Goal: Information Seeking & Learning: Learn about a topic

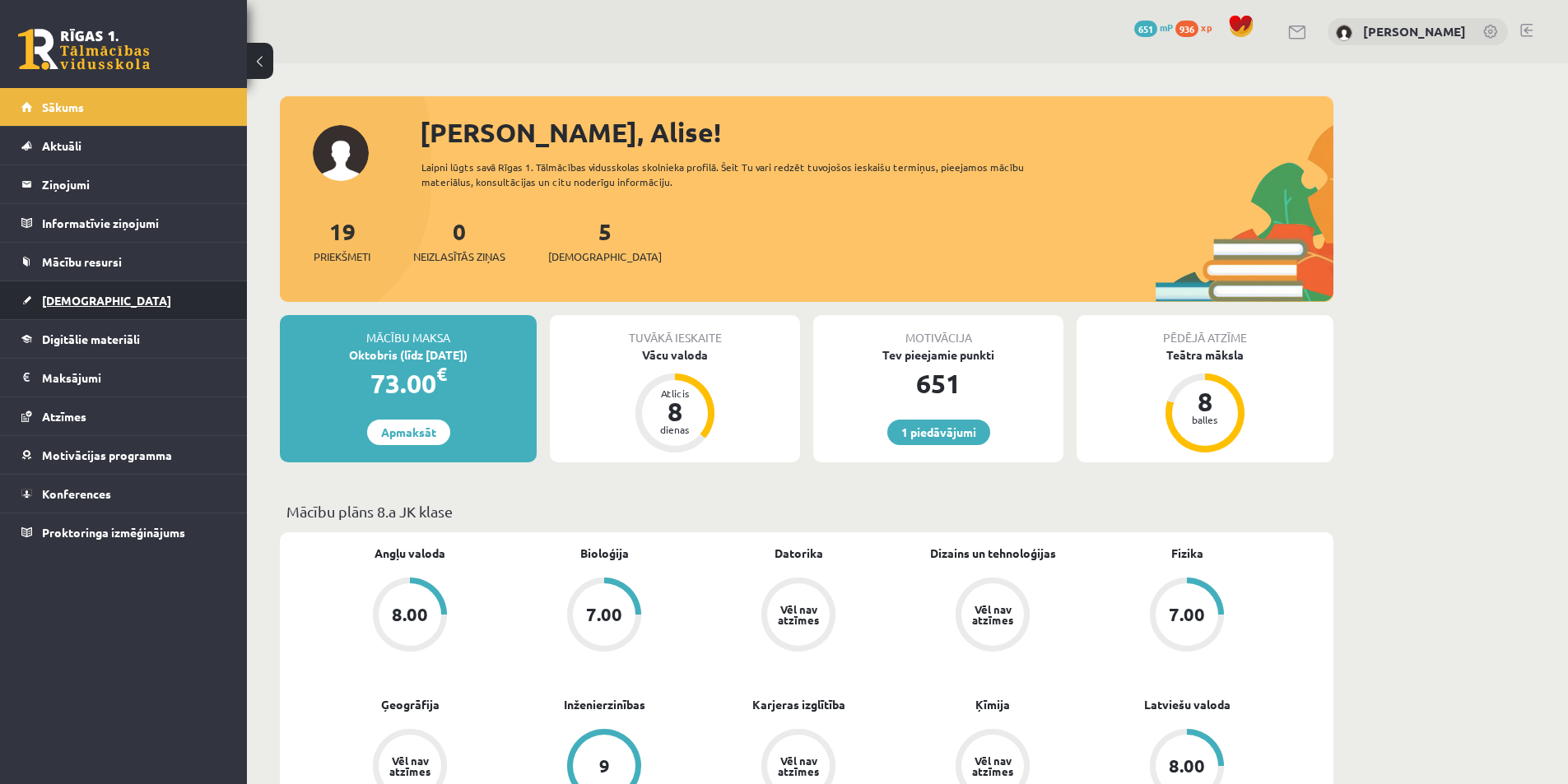
click at [89, 301] on span "[DEMOGRAPHIC_DATA]" at bounding box center [106, 300] width 129 height 15
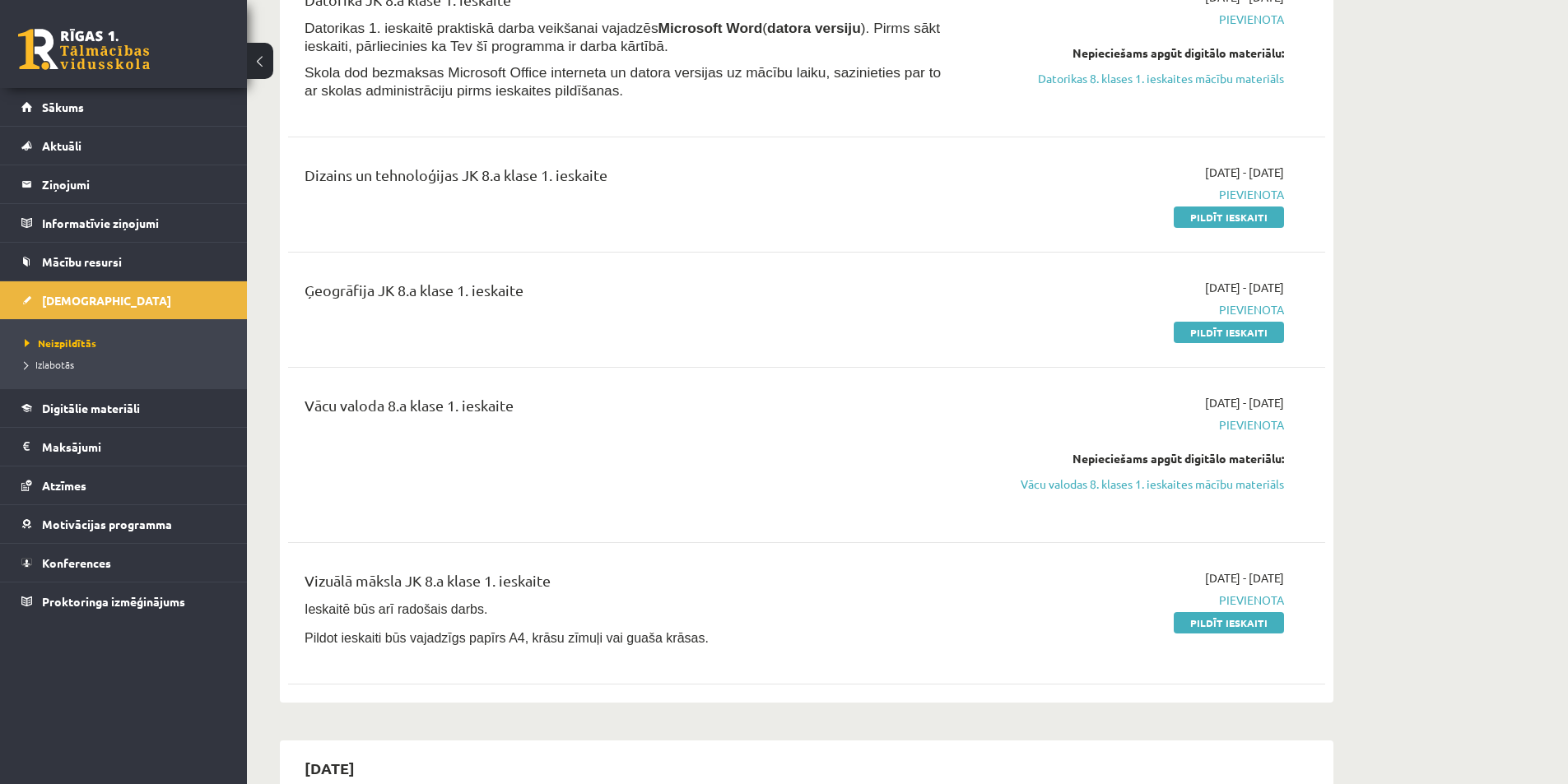
scroll to position [165, 0]
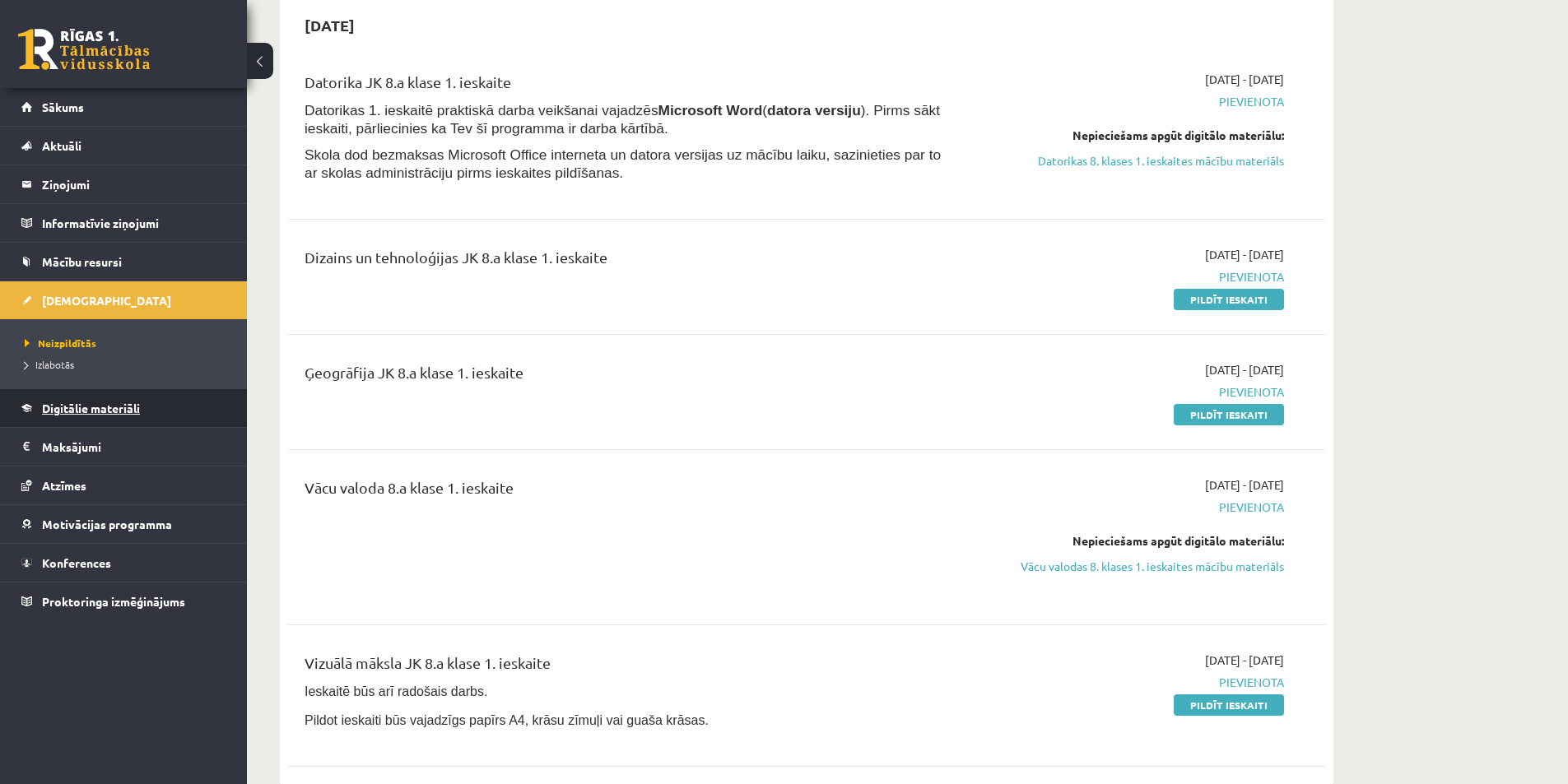
click at [78, 408] on span "Digitālie materiāli" at bounding box center [90, 408] width 98 height 15
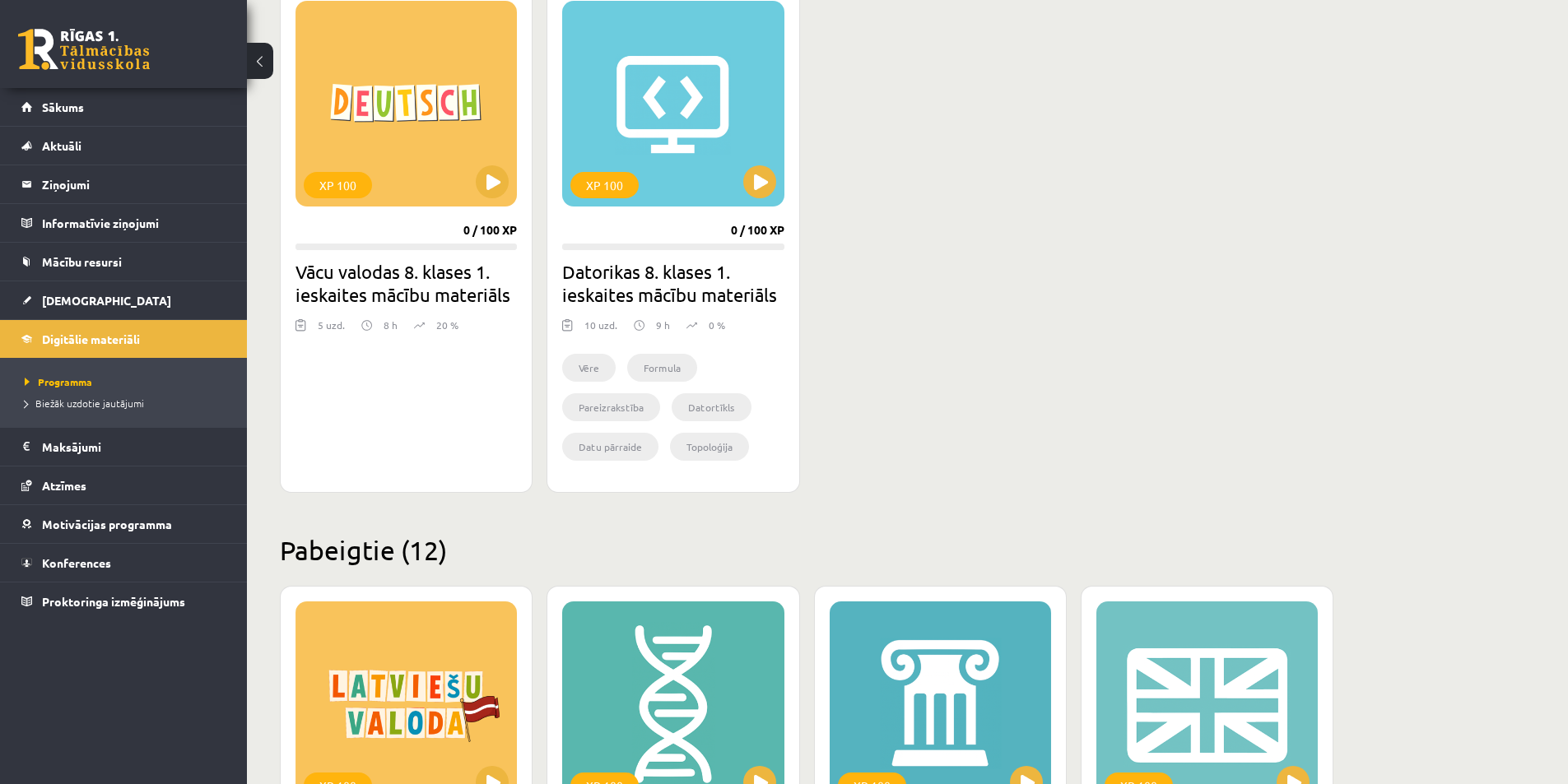
scroll to position [151, 0]
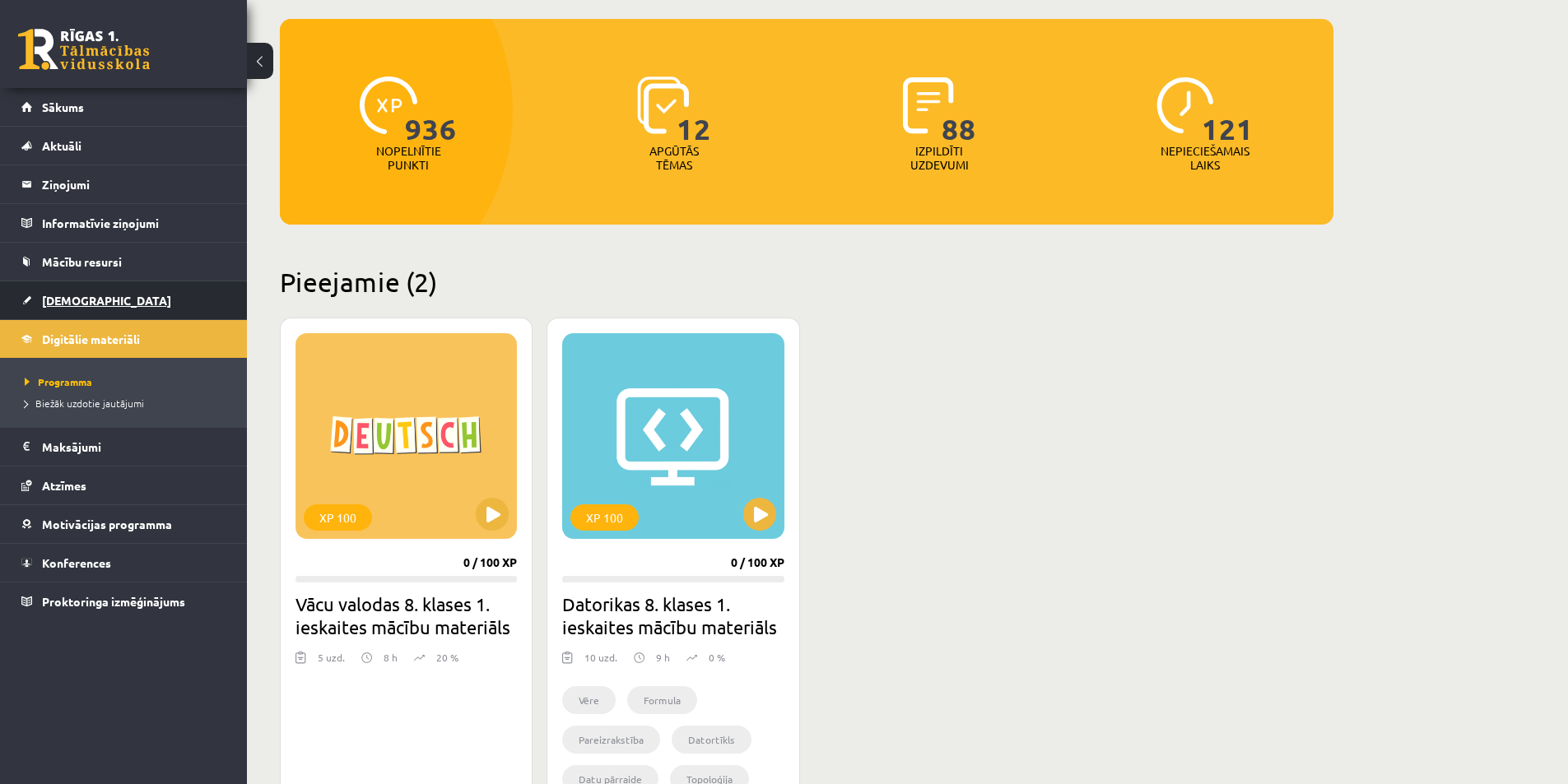
click at [62, 293] on span "[DEMOGRAPHIC_DATA]" at bounding box center [106, 300] width 129 height 15
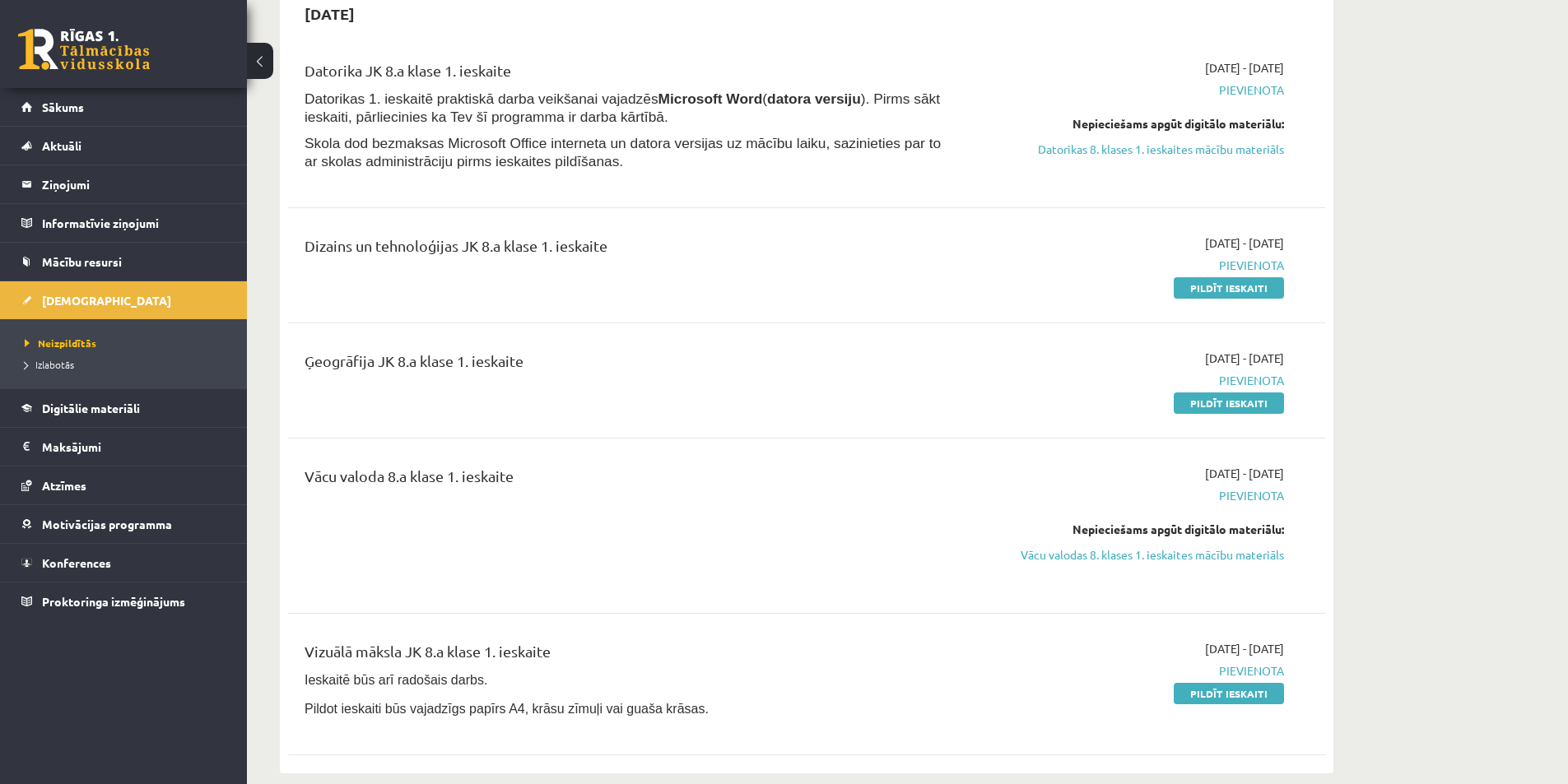
scroll to position [247, 0]
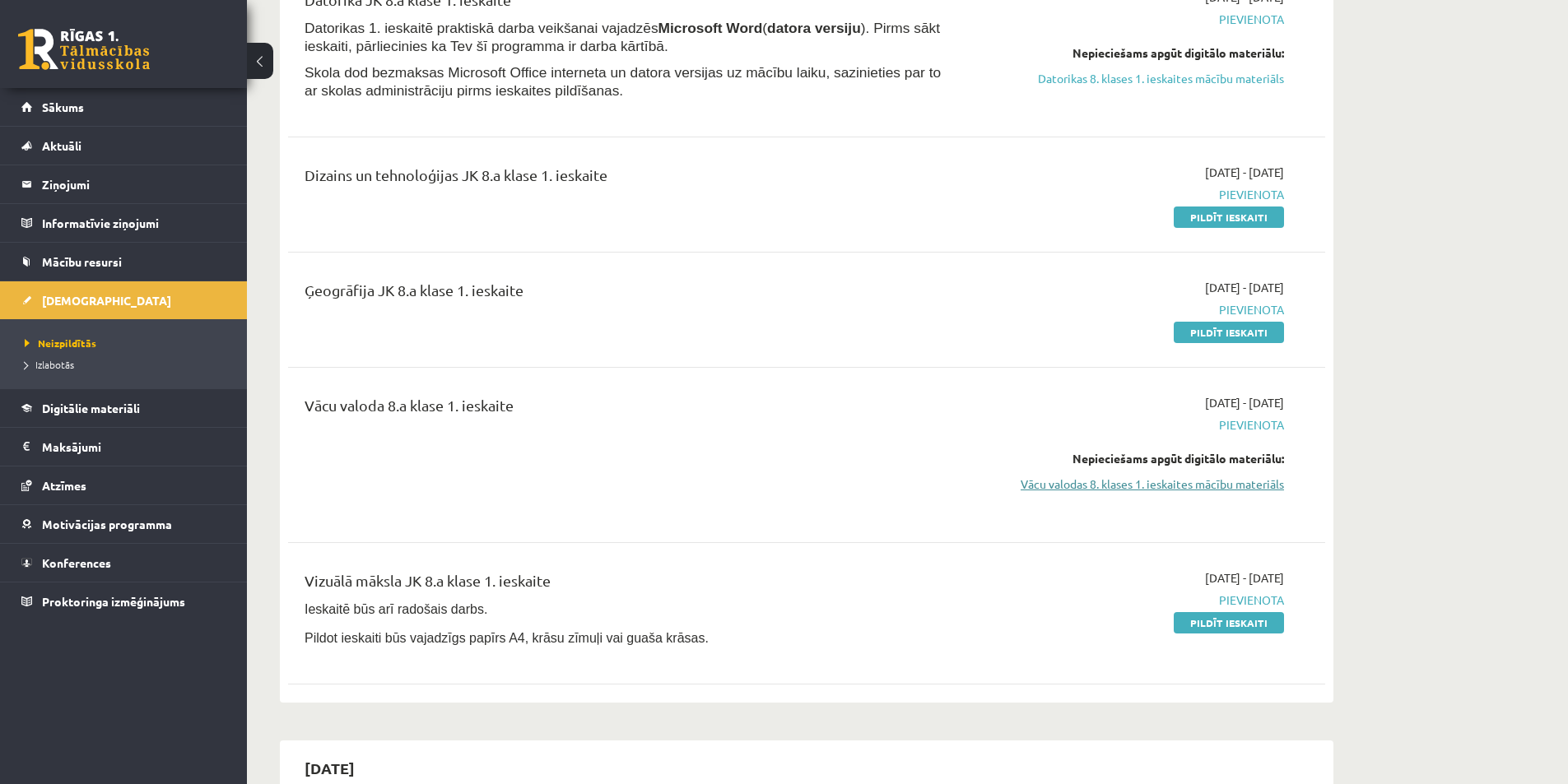
click at [1162, 481] on link "Vācu valodas 8. klases 1. ieskaites mācību materiāls" at bounding box center [1128, 483] width 310 height 17
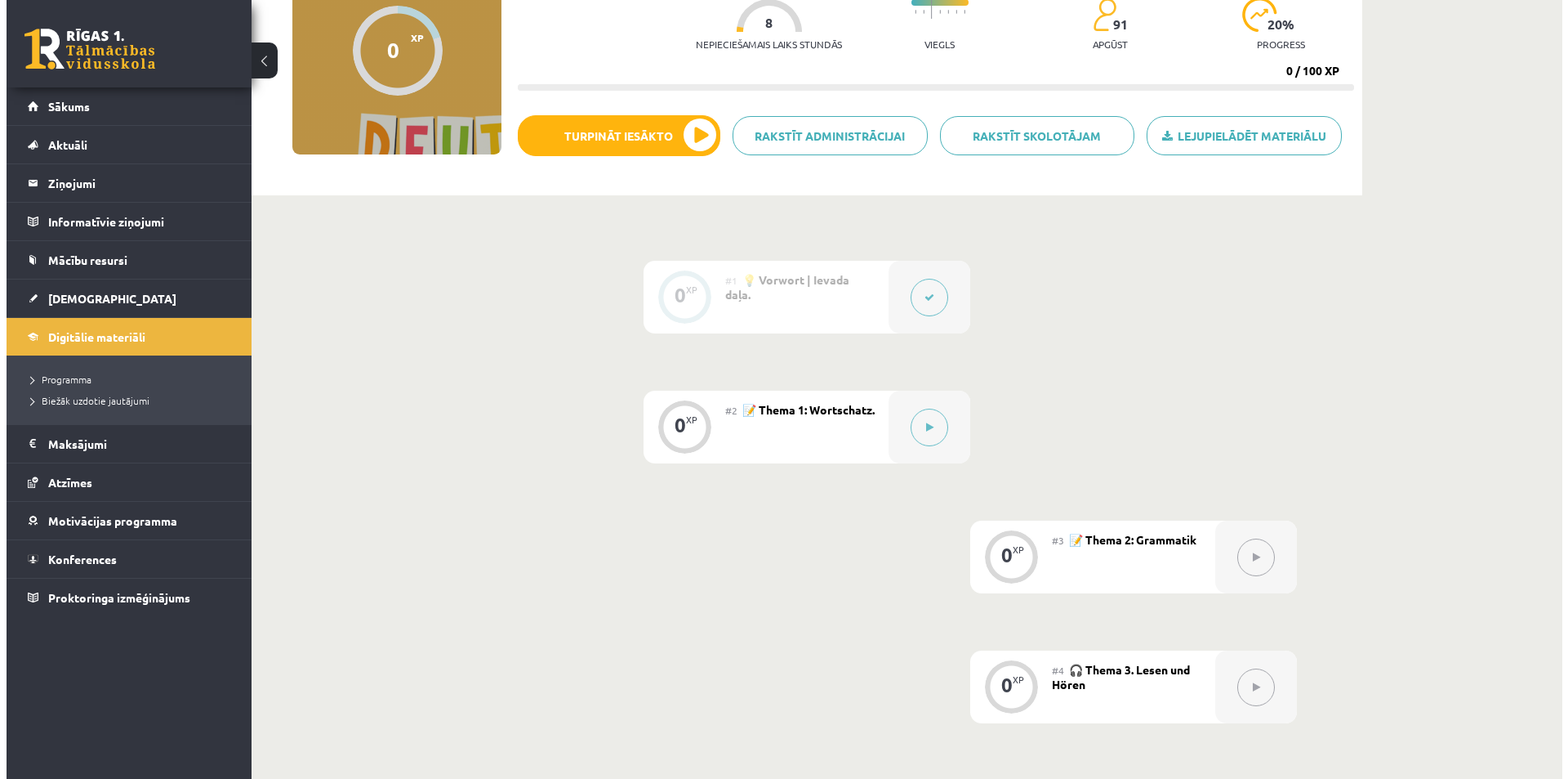
scroll to position [245, 0]
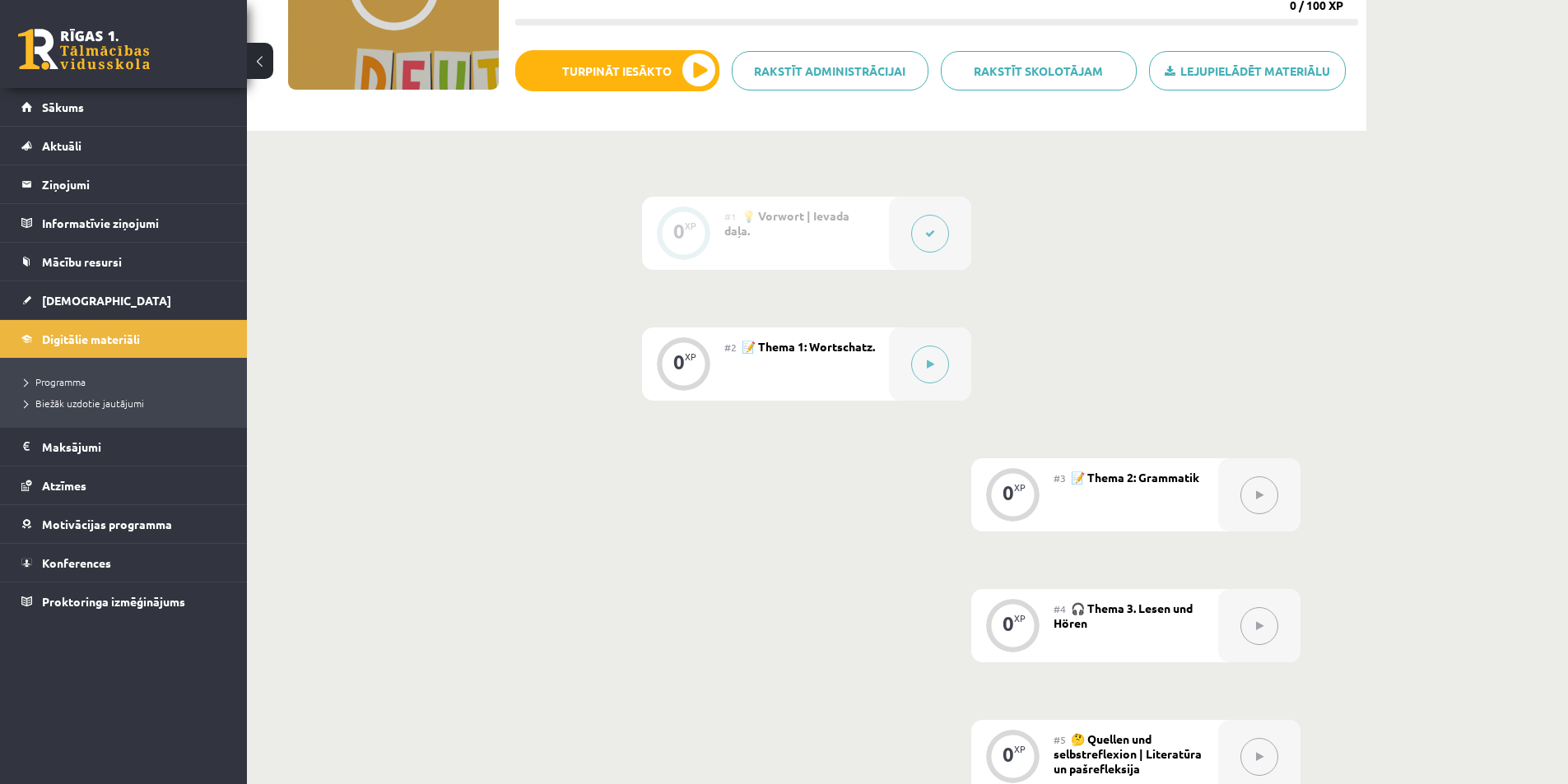
click at [926, 236] on icon at bounding box center [930, 234] width 10 height 10
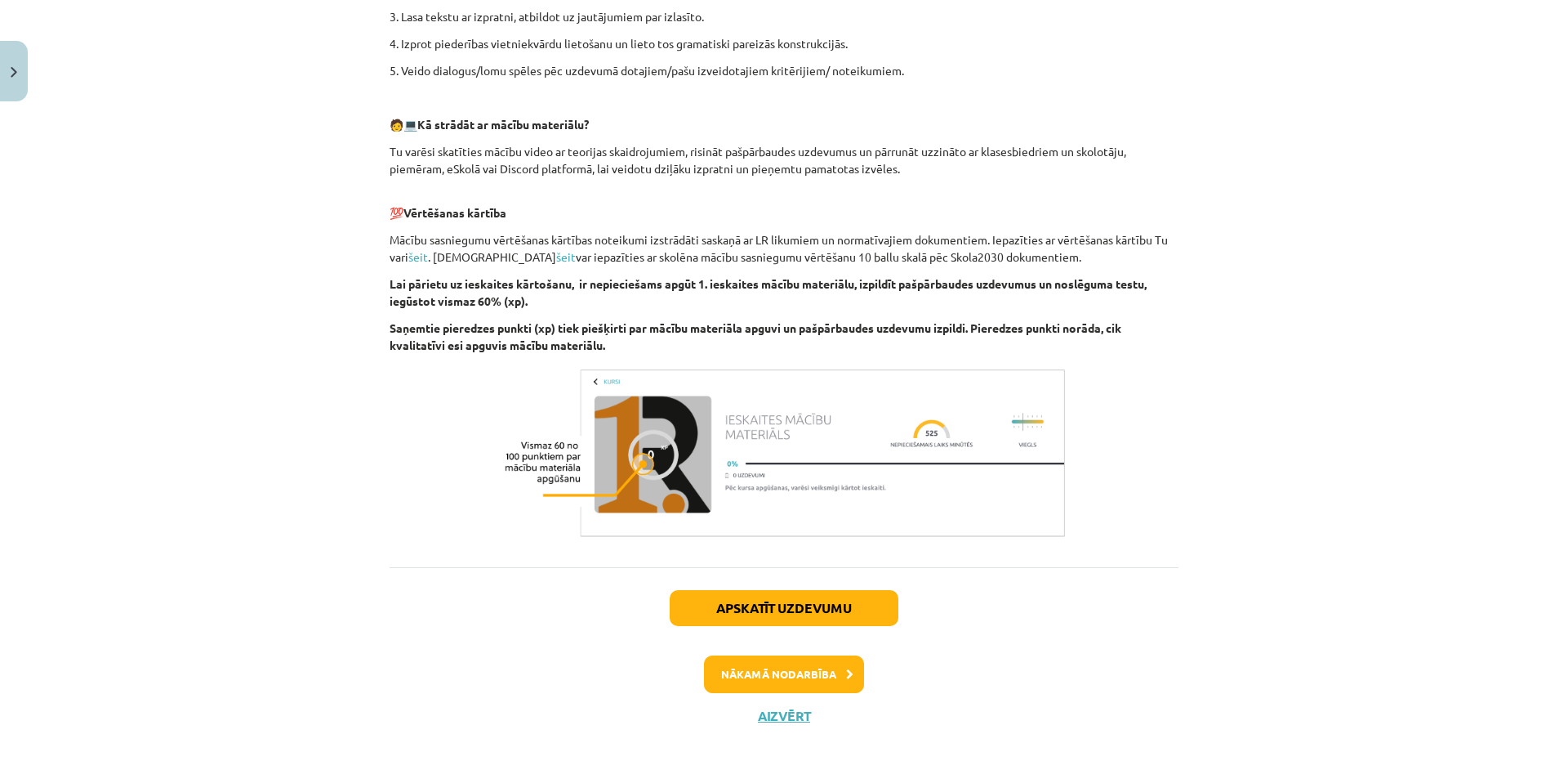
scroll to position [617, 0]
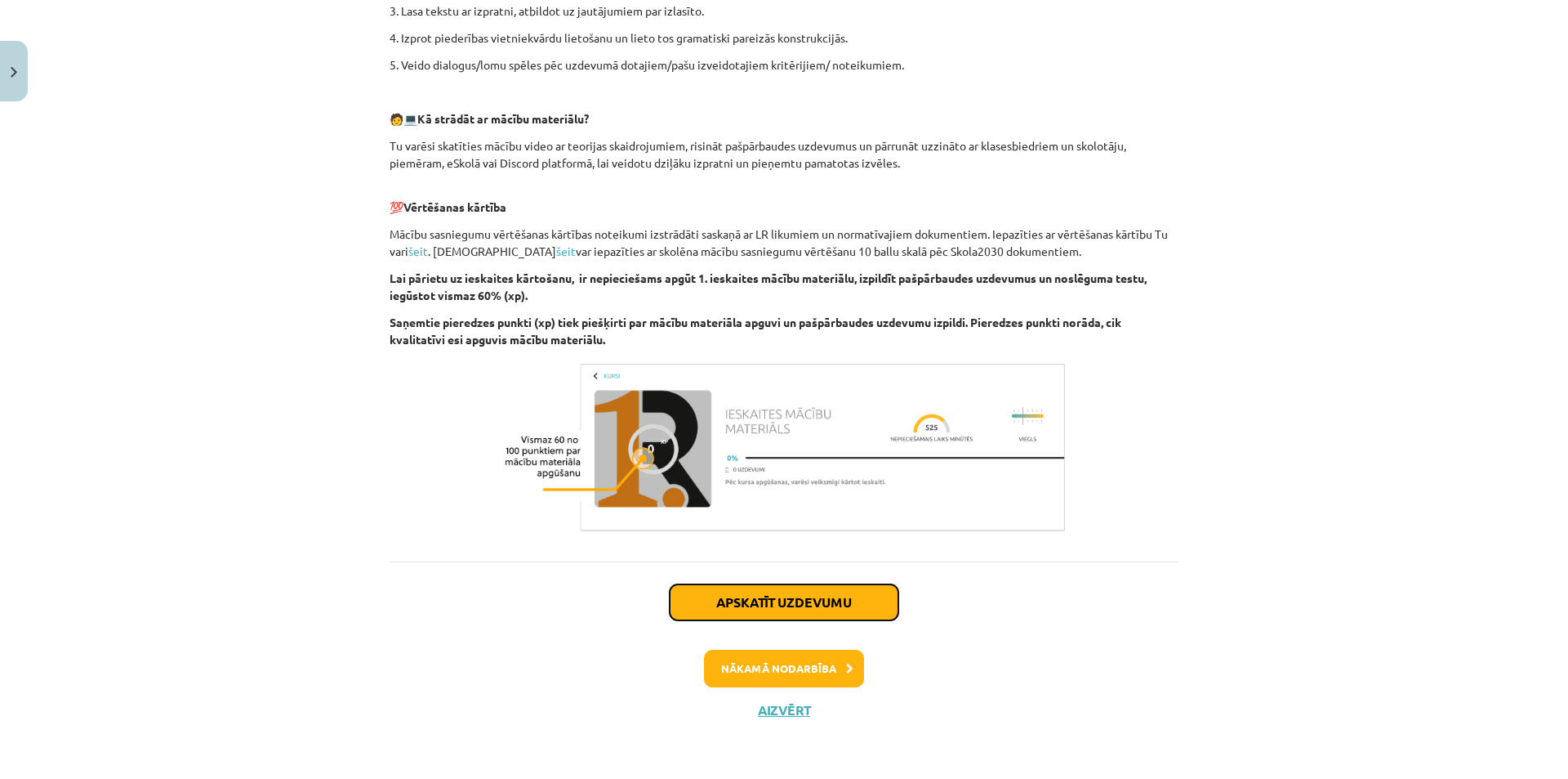
click at [727, 601] on button "Apskatīt uzdevumu" at bounding box center [784, 602] width 228 height 36
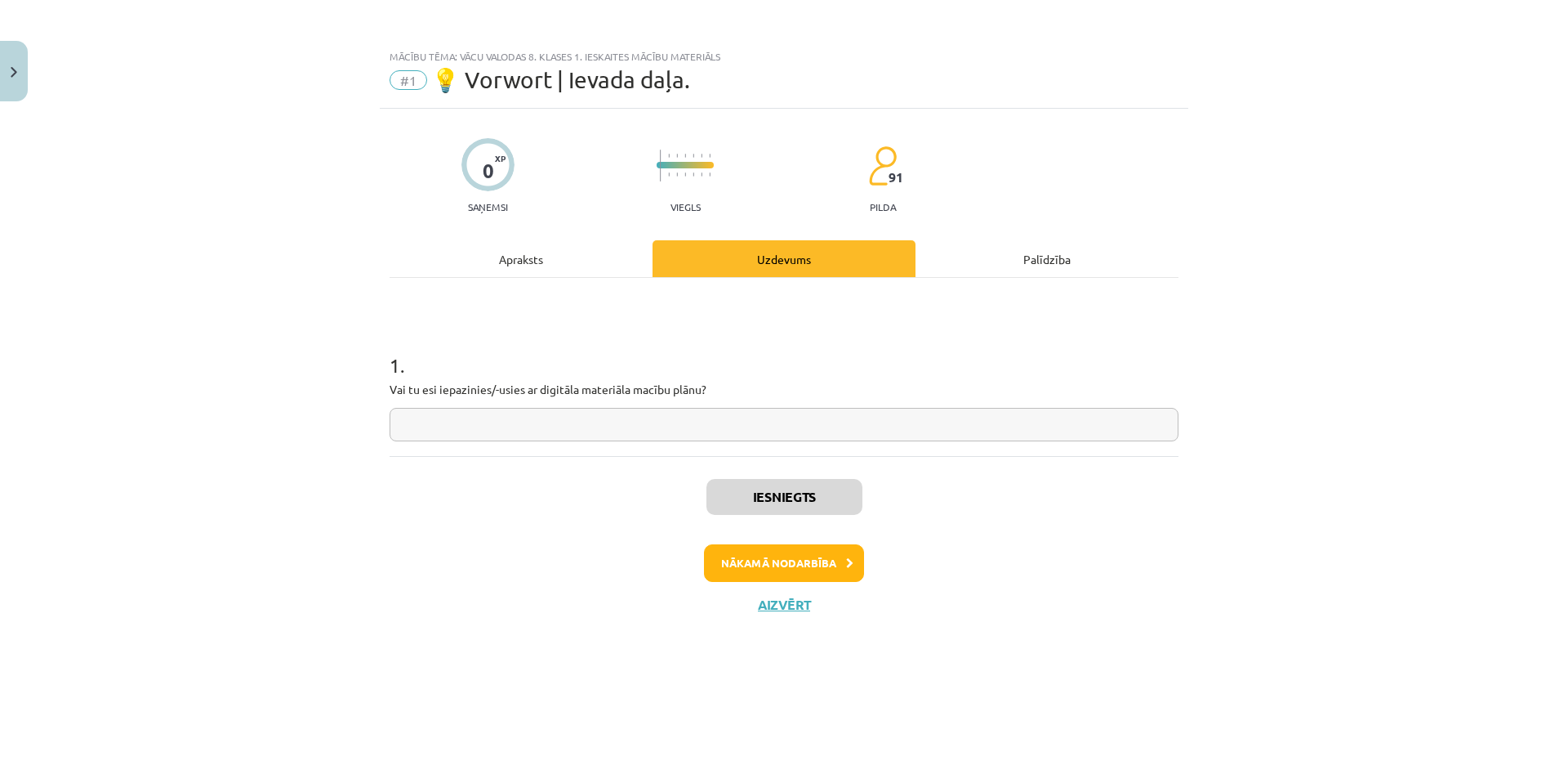
scroll to position [0, 0]
click at [515, 257] on div "Apraksts" at bounding box center [521, 258] width 263 height 36
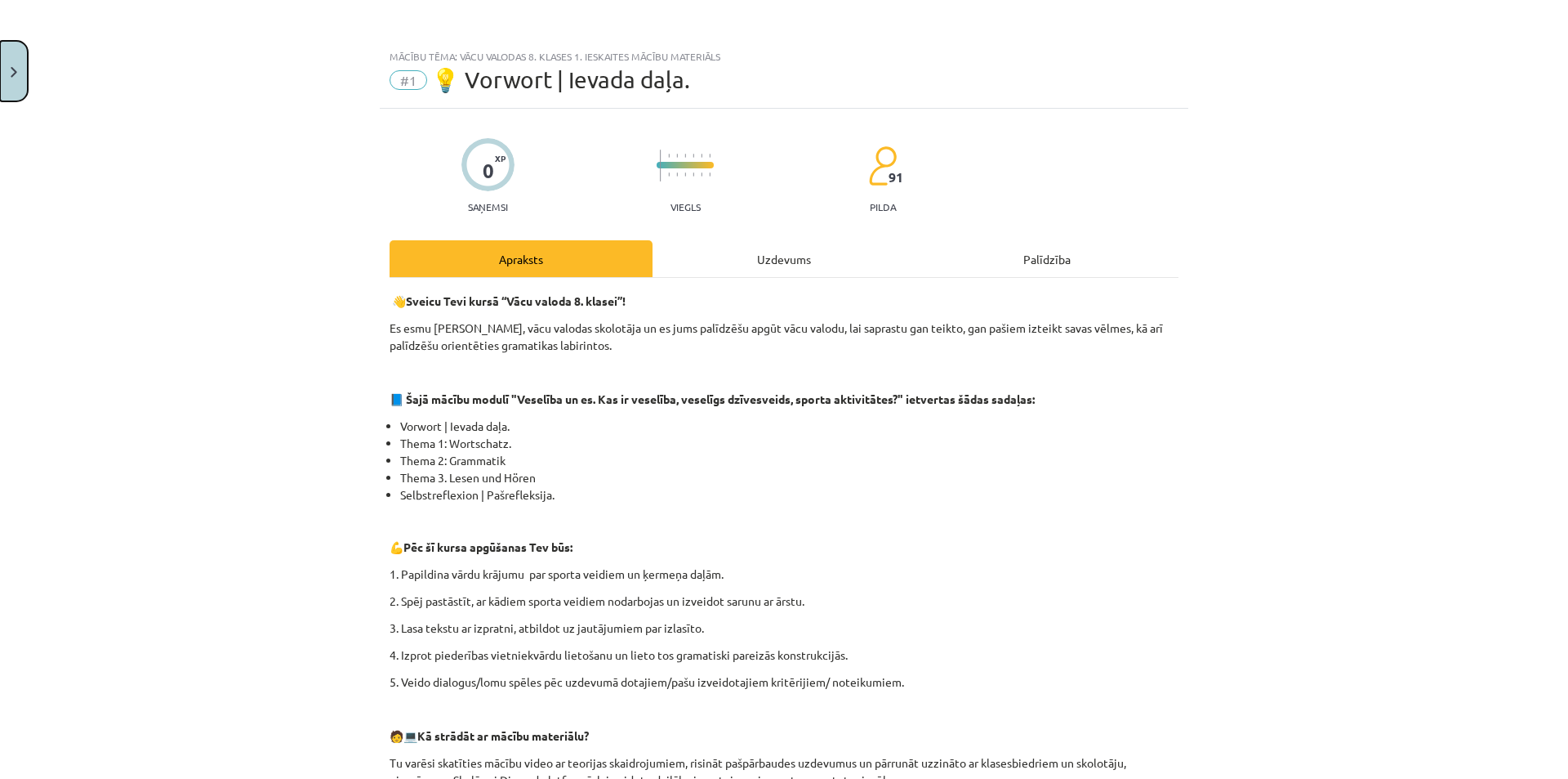
click at [18, 66] on button "Close" at bounding box center [14, 72] width 27 height 61
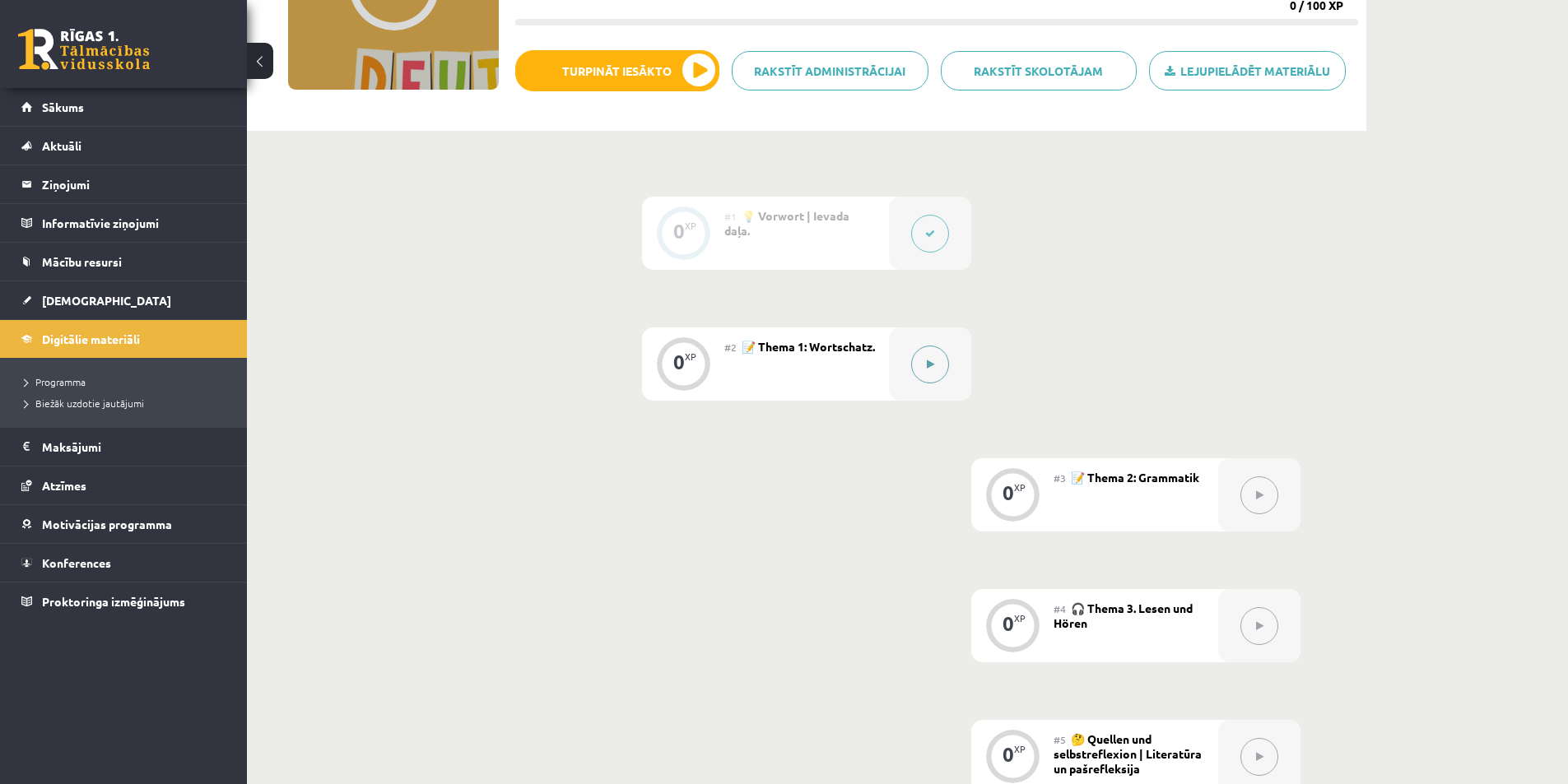
click at [934, 366] on icon at bounding box center [930, 364] width 7 height 10
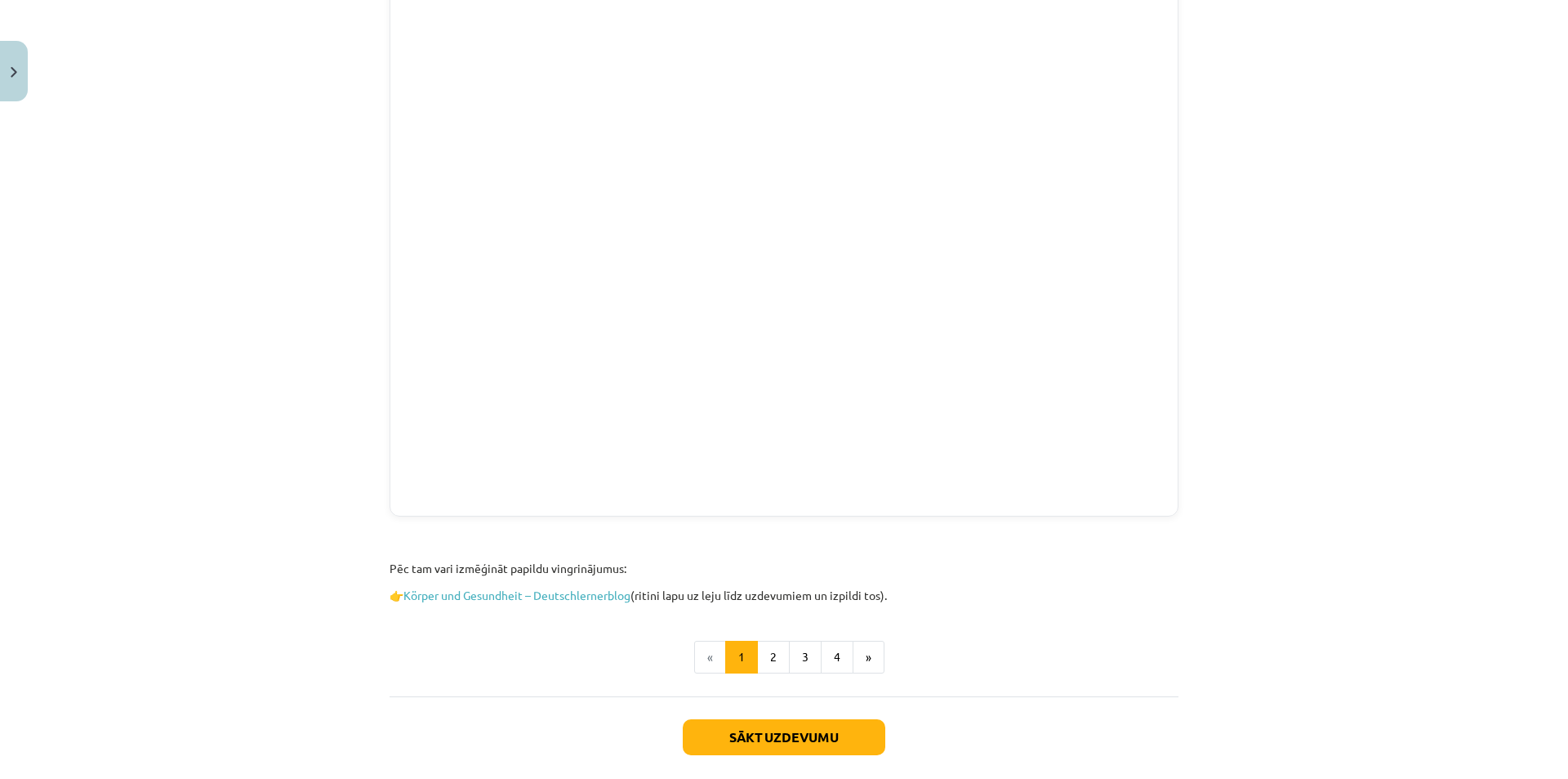
scroll to position [1527, 0]
click at [770, 660] on button "2" at bounding box center [773, 655] width 32 height 32
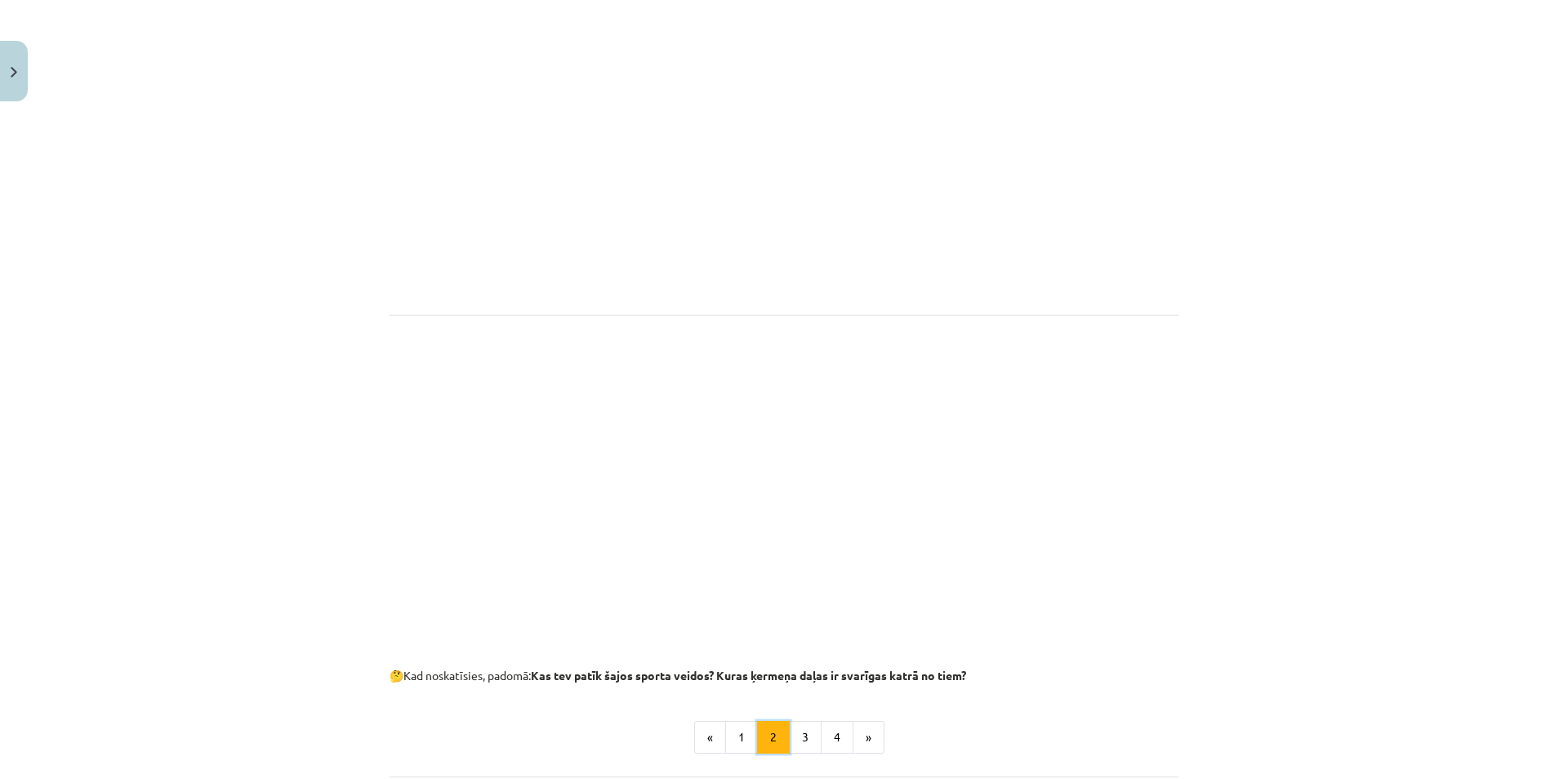
scroll to position [901, 0]
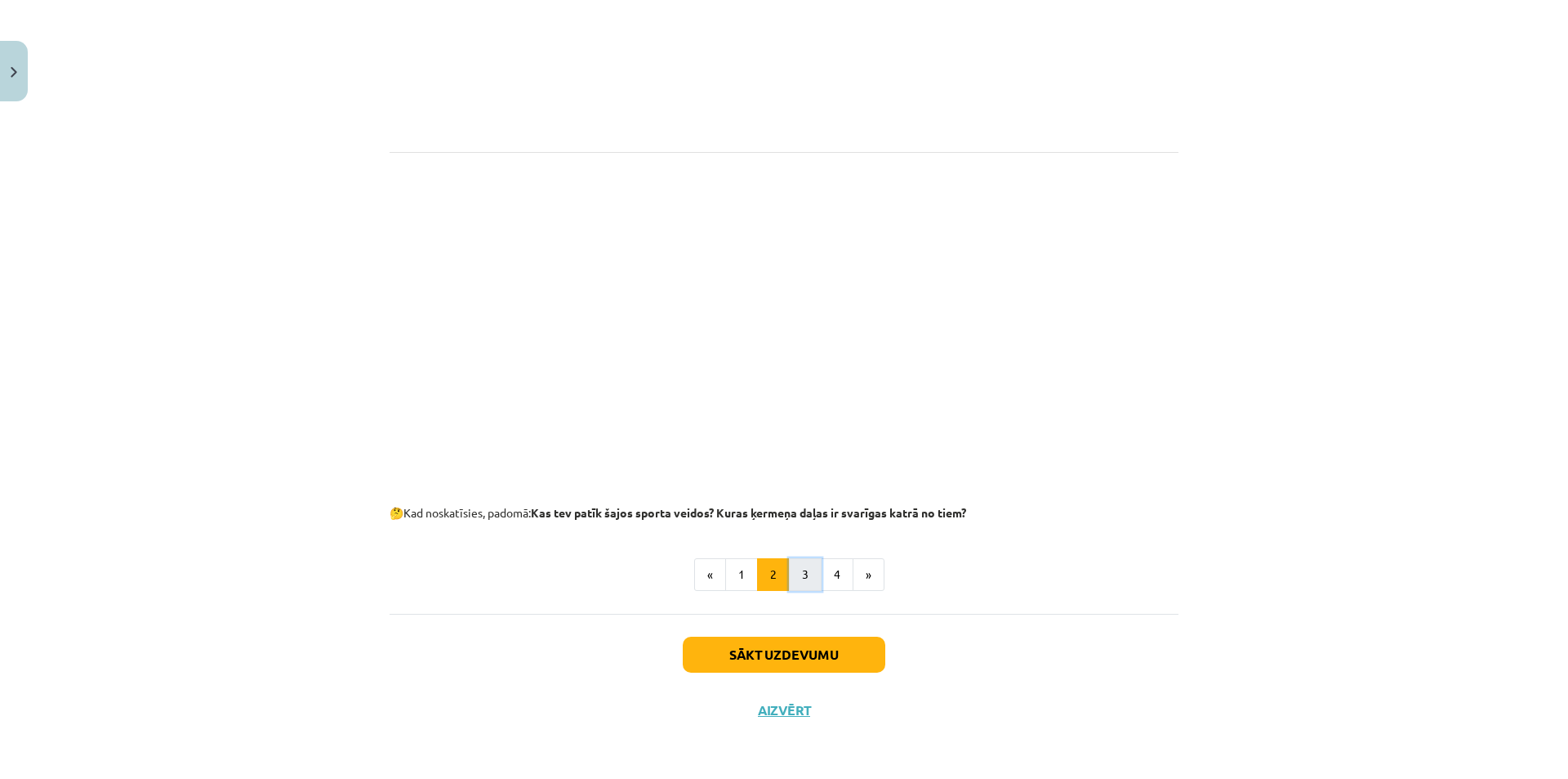
click at [800, 575] on button "3" at bounding box center [805, 574] width 32 height 32
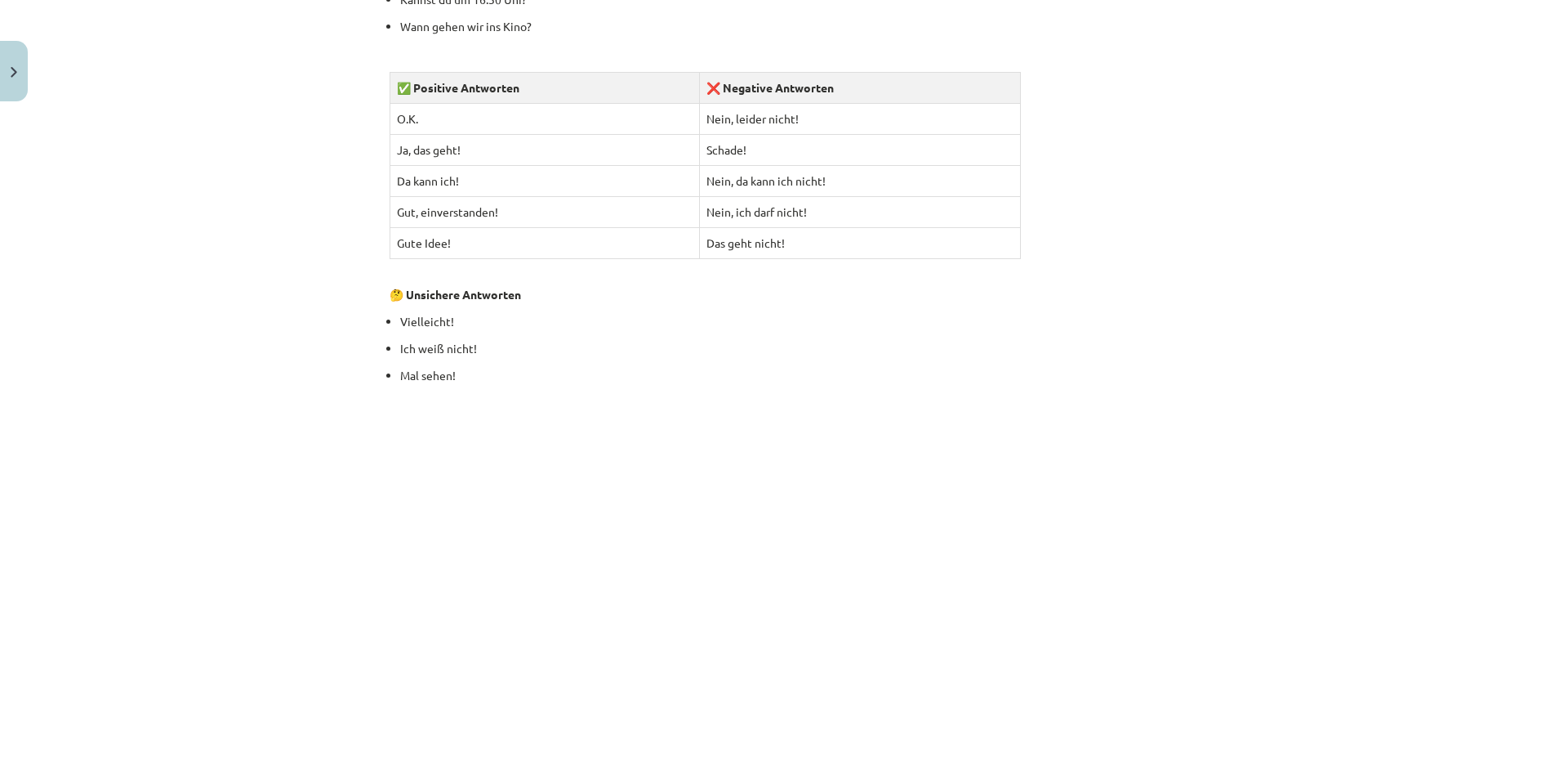
scroll to position [2204, 0]
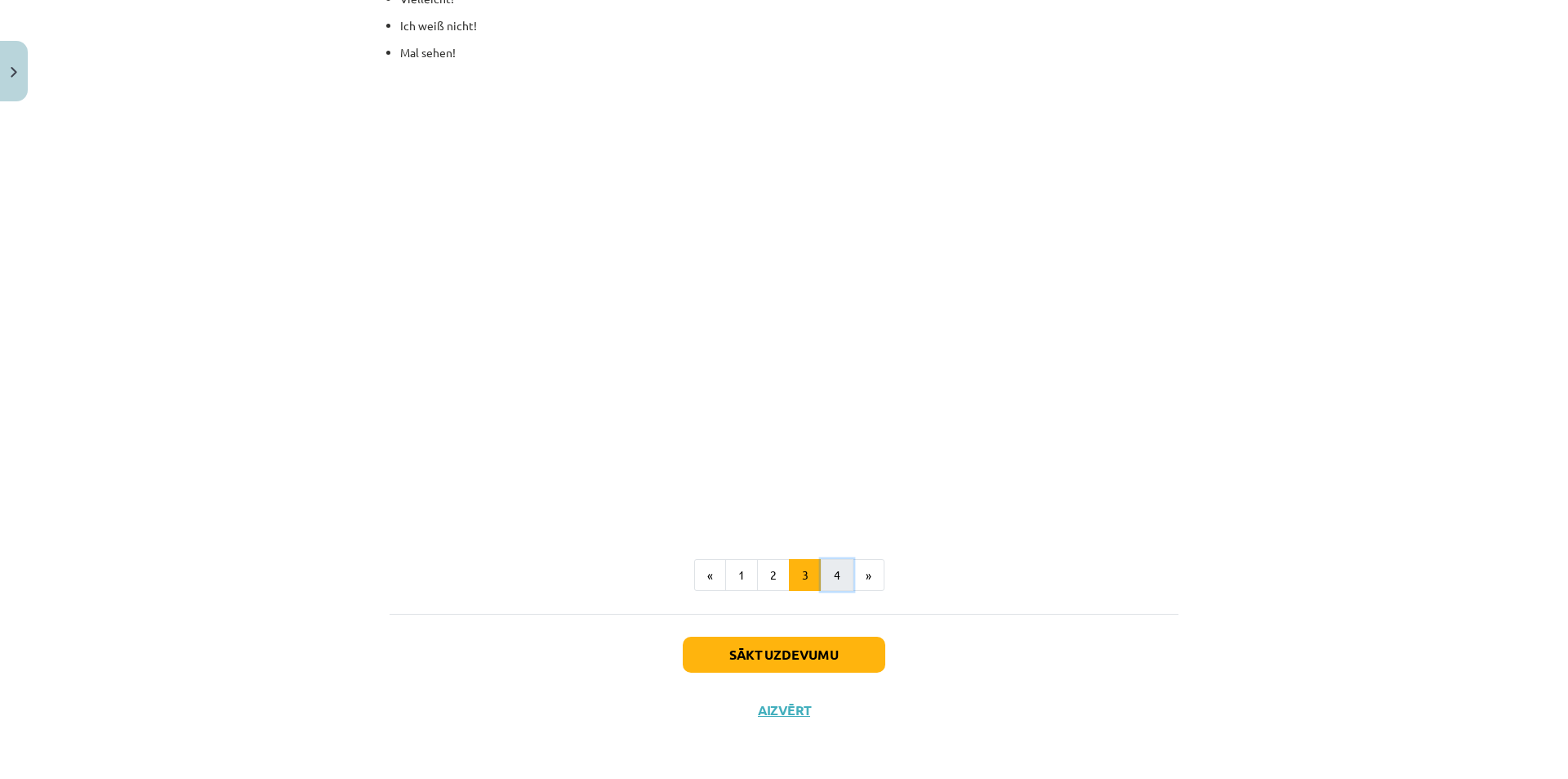
click at [829, 575] on button "4" at bounding box center [836, 575] width 32 height 32
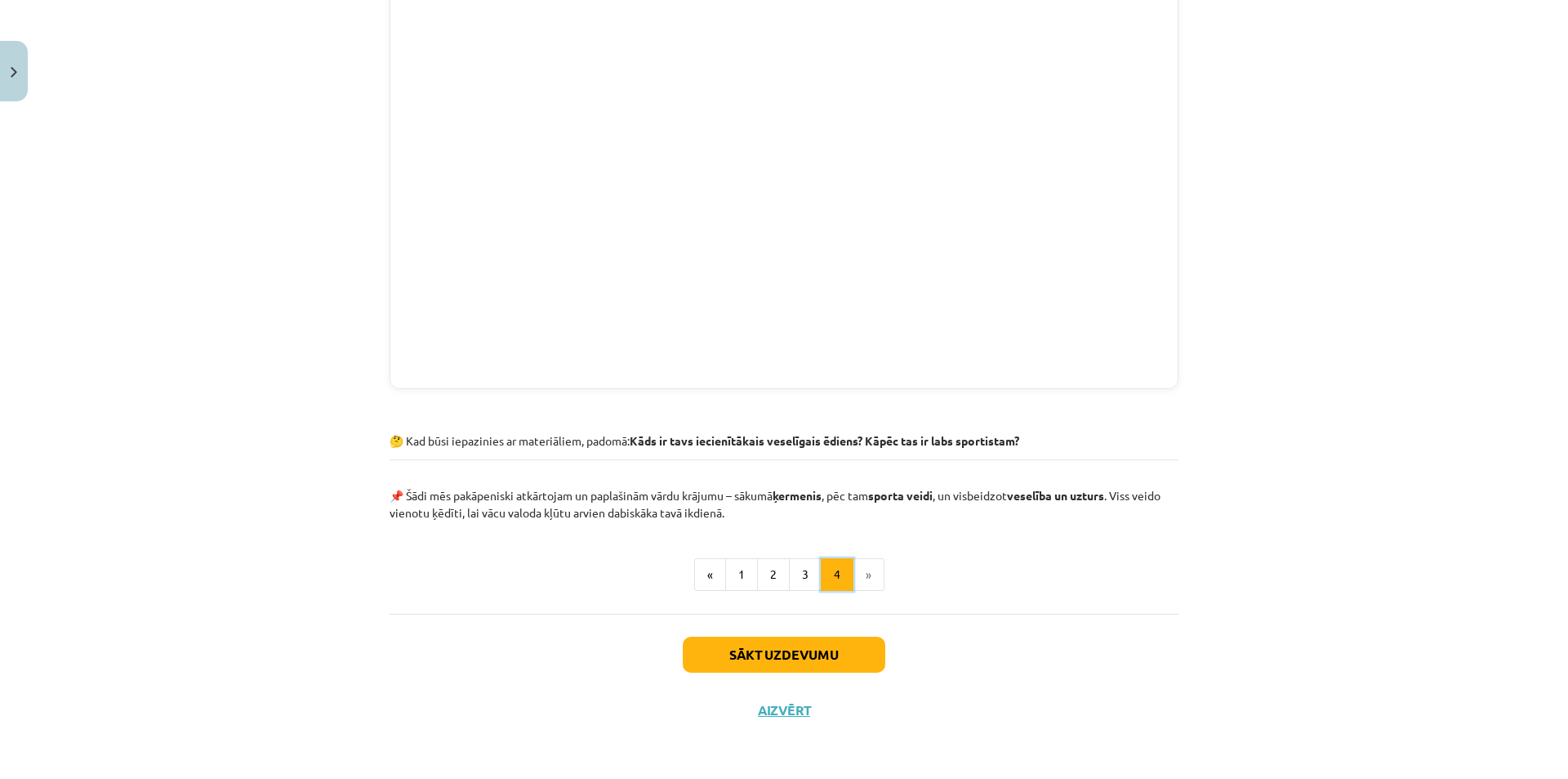
scroll to position [703, 0]
click at [861, 575] on li "»" at bounding box center [869, 574] width 31 height 32
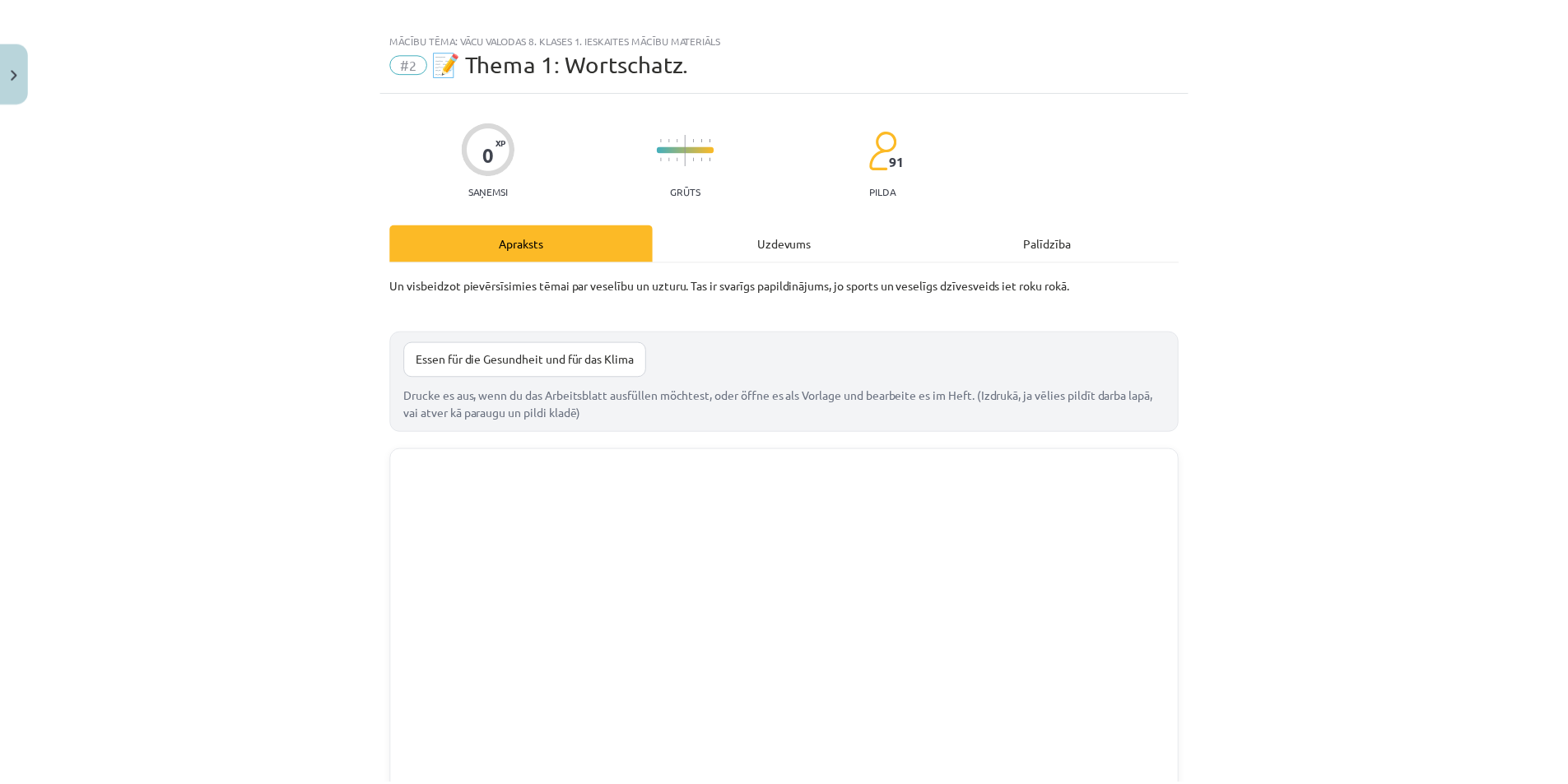
scroll to position [0, 0]
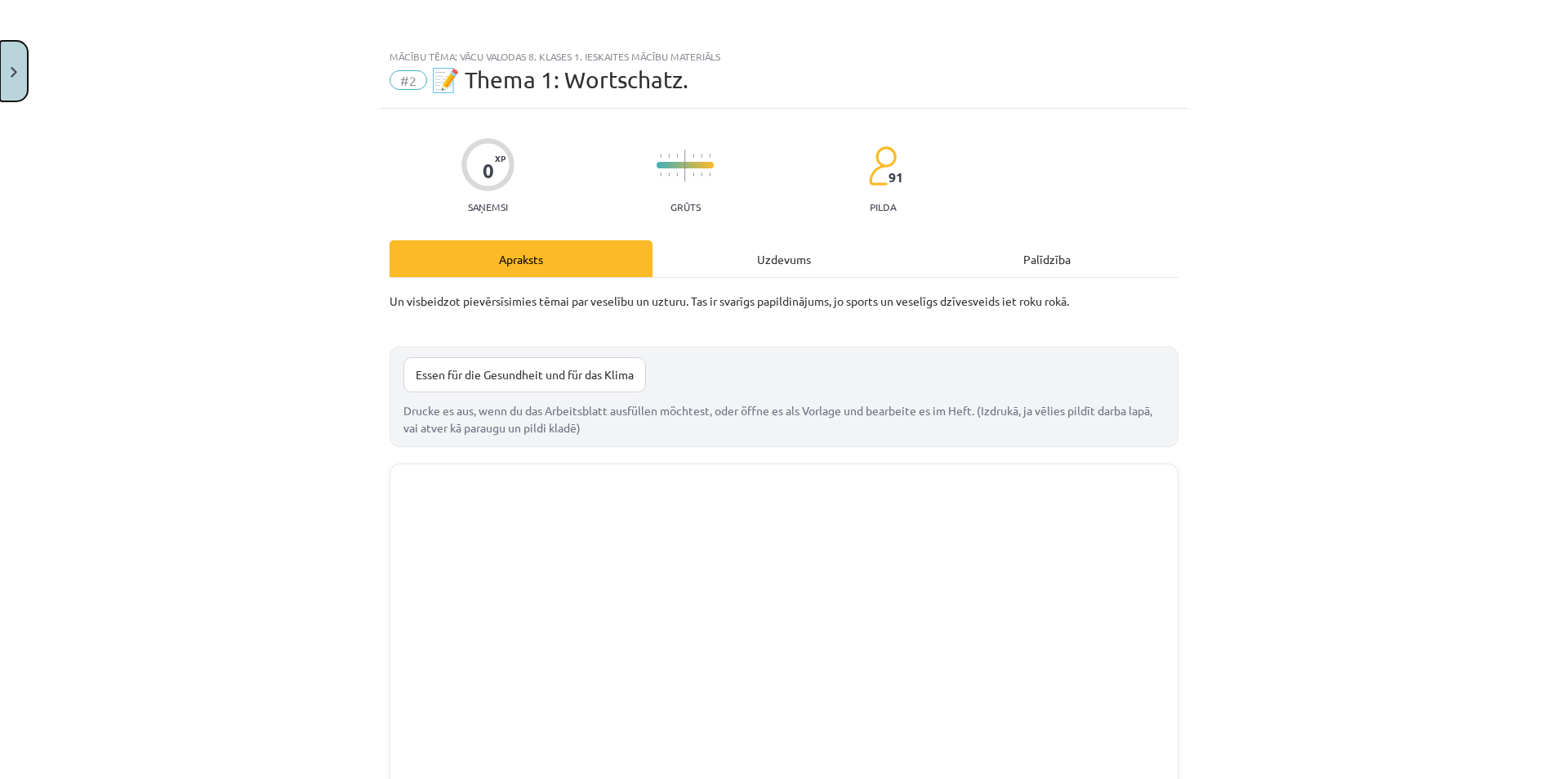
click at [6, 80] on button "Close" at bounding box center [14, 72] width 27 height 61
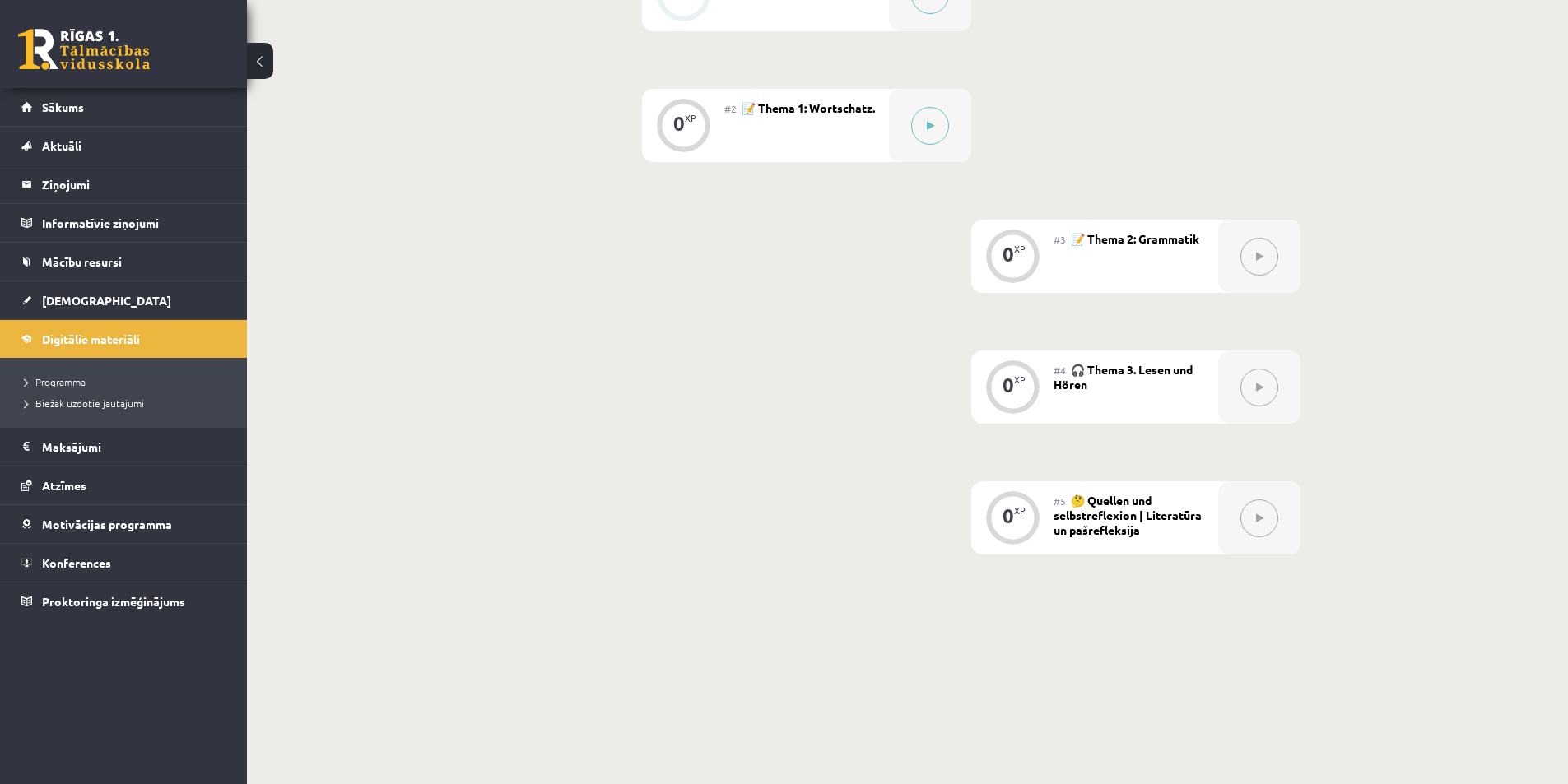
scroll to position [494, 0]
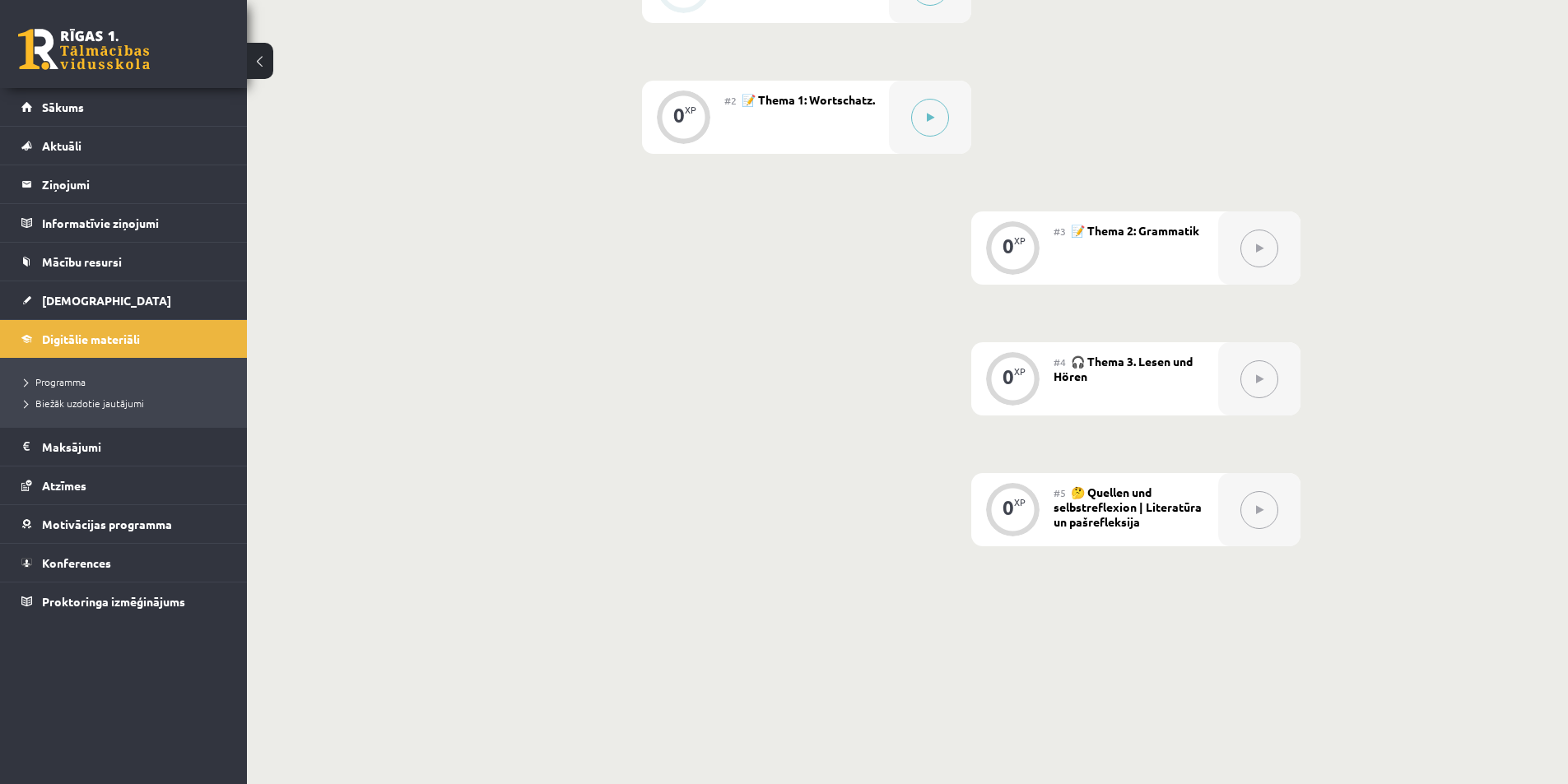
click at [1258, 254] on button at bounding box center [1259, 248] width 38 height 38
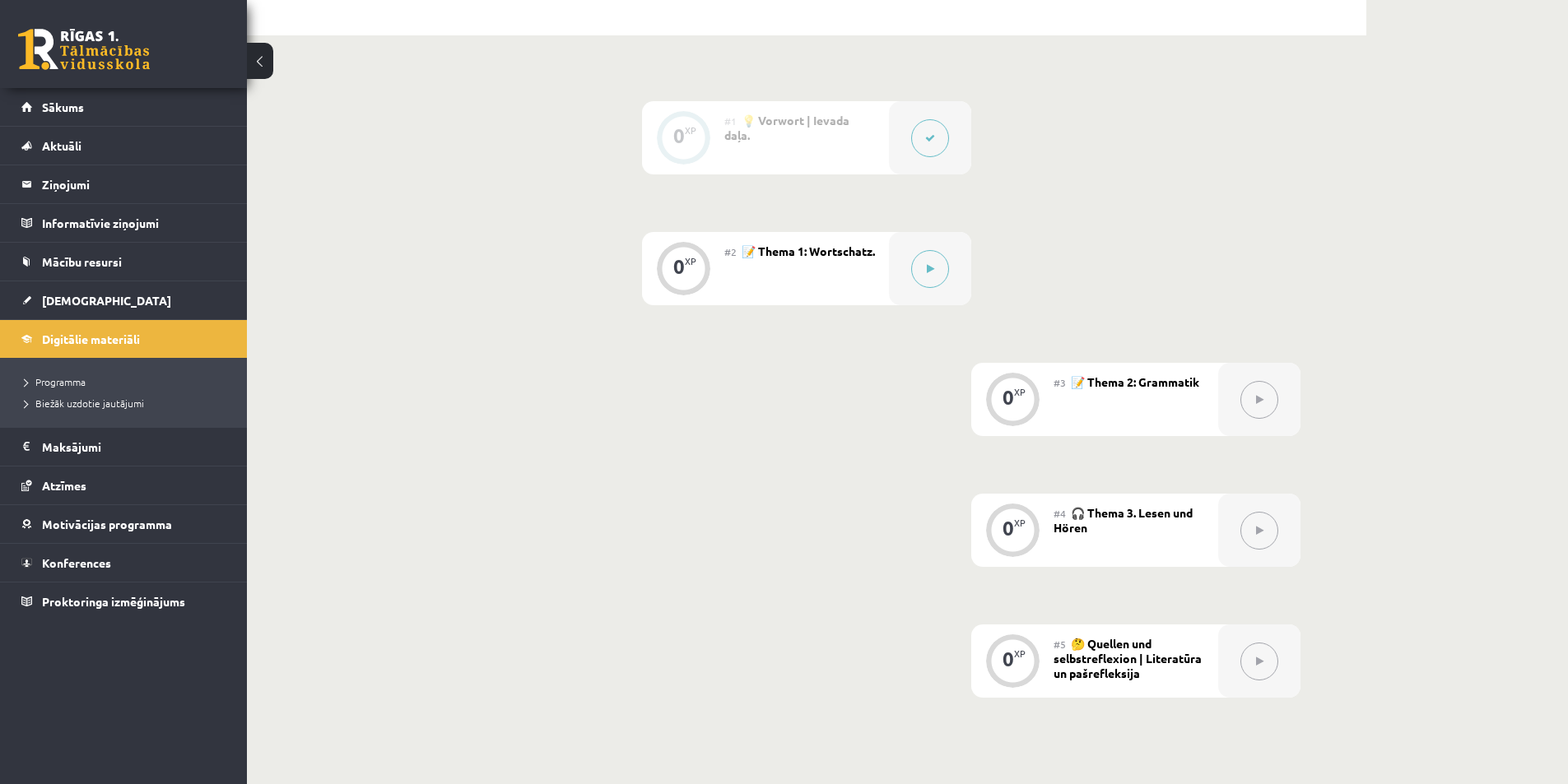
scroll to position [0, 0]
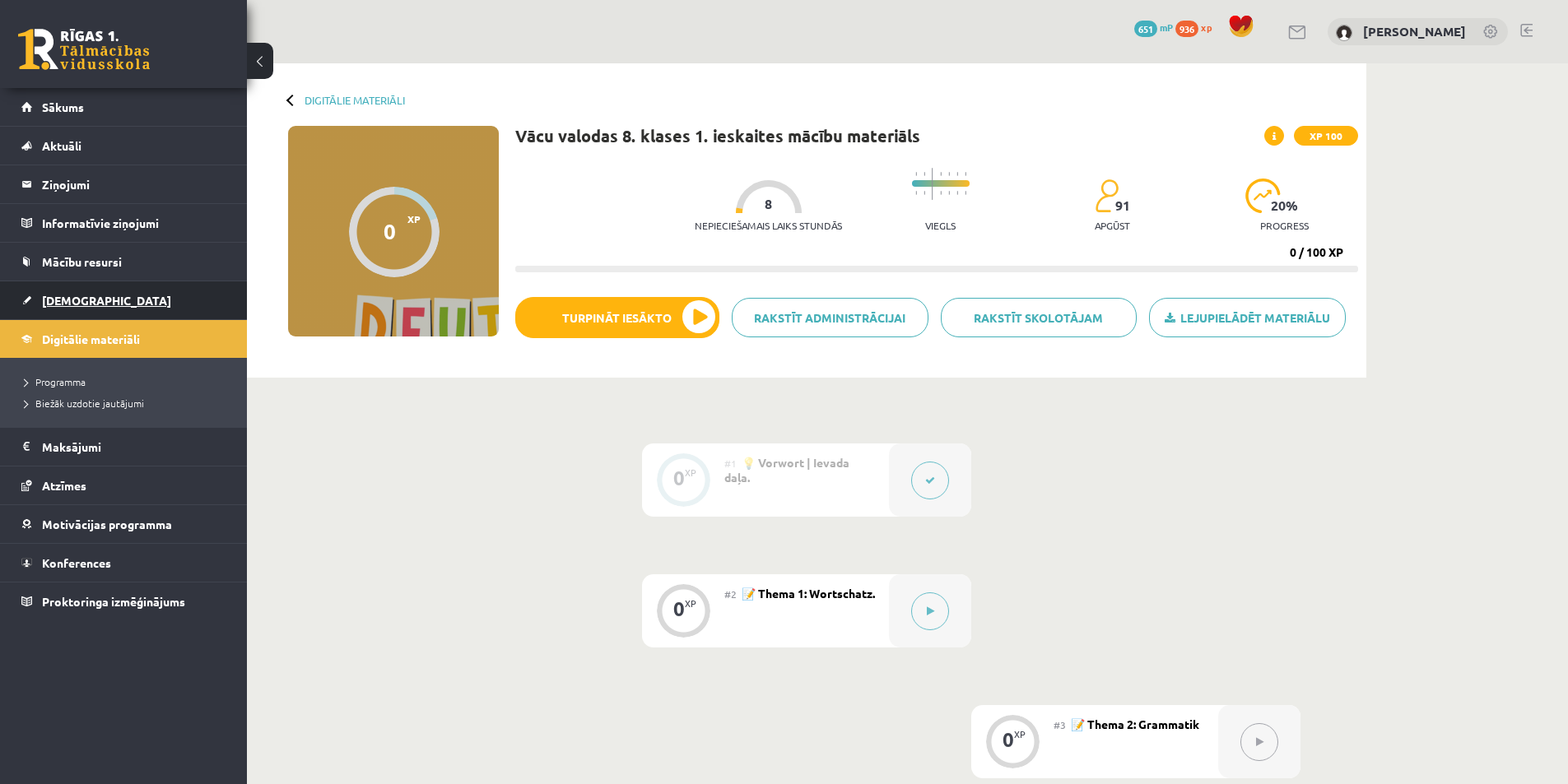
click at [61, 300] on span "[DEMOGRAPHIC_DATA]" at bounding box center [106, 300] width 129 height 15
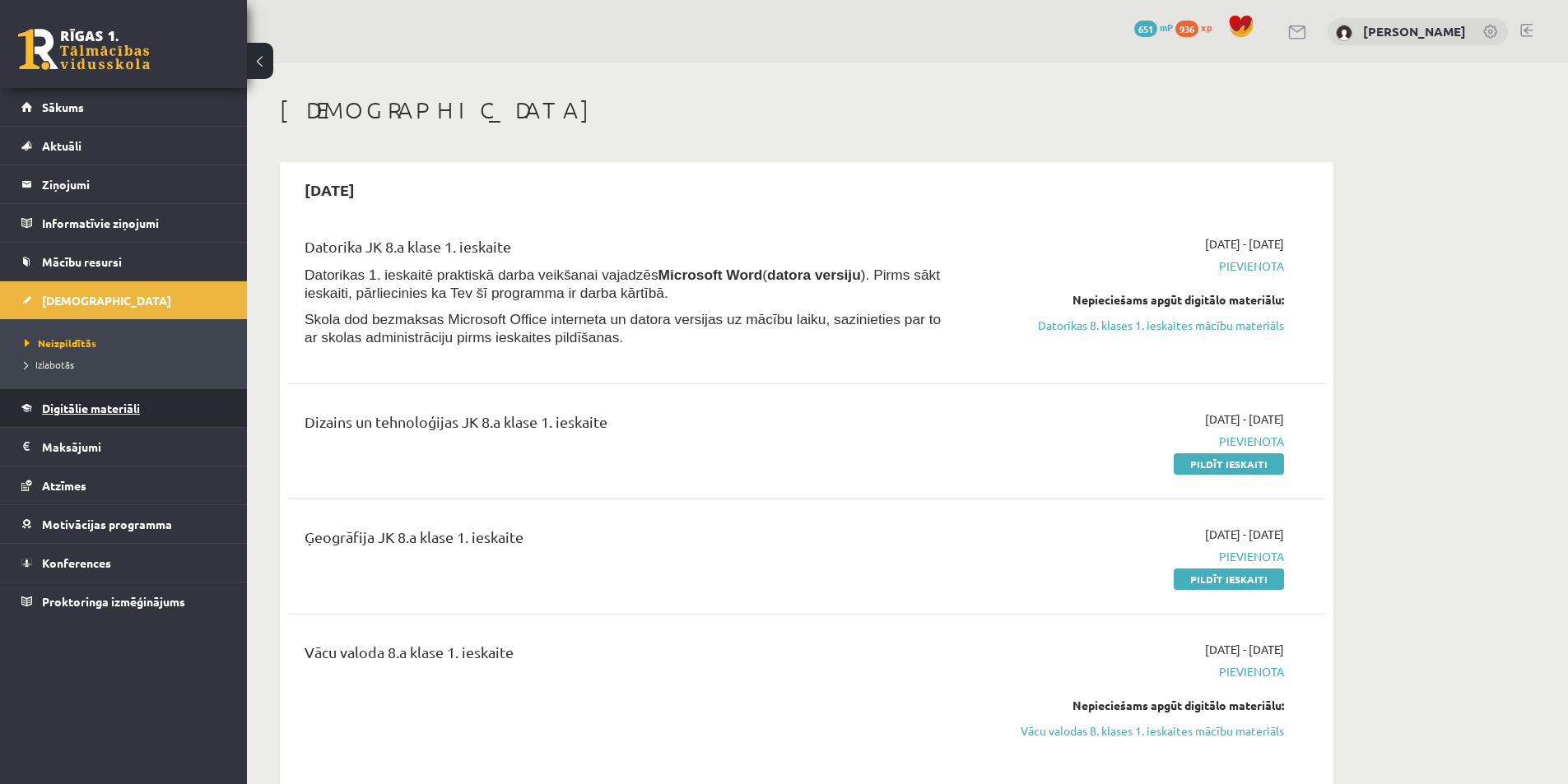
click at [91, 405] on span "Digitālie materiāli" at bounding box center [90, 408] width 98 height 15
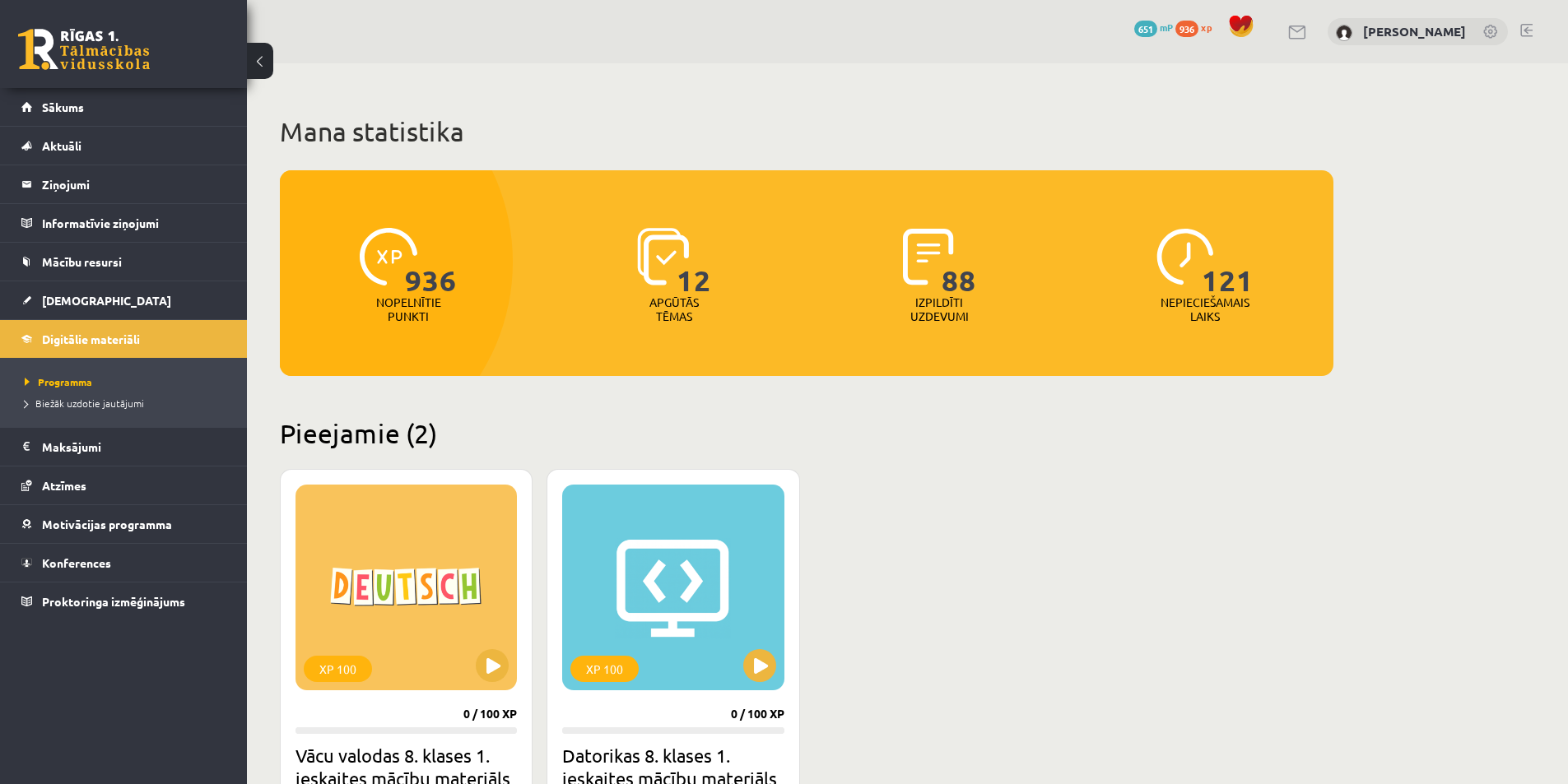
click at [1525, 24] on link at bounding box center [1527, 30] width 12 height 13
